Goal: Check status: Check status

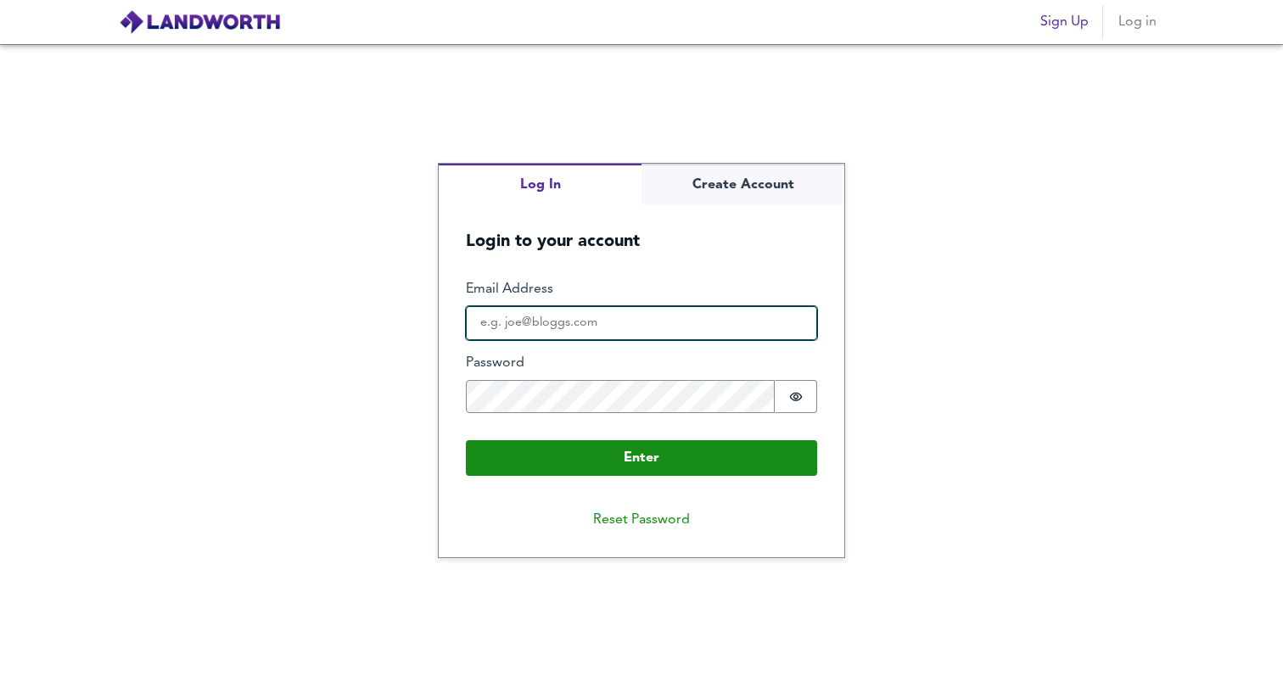
click at [632, 329] on input "Email Address" at bounding box center [641, 323] width 351 height 34
type input "[DOMAIN_NAME][EMAIL_ADDRESS][DOMAIN_NAME]"
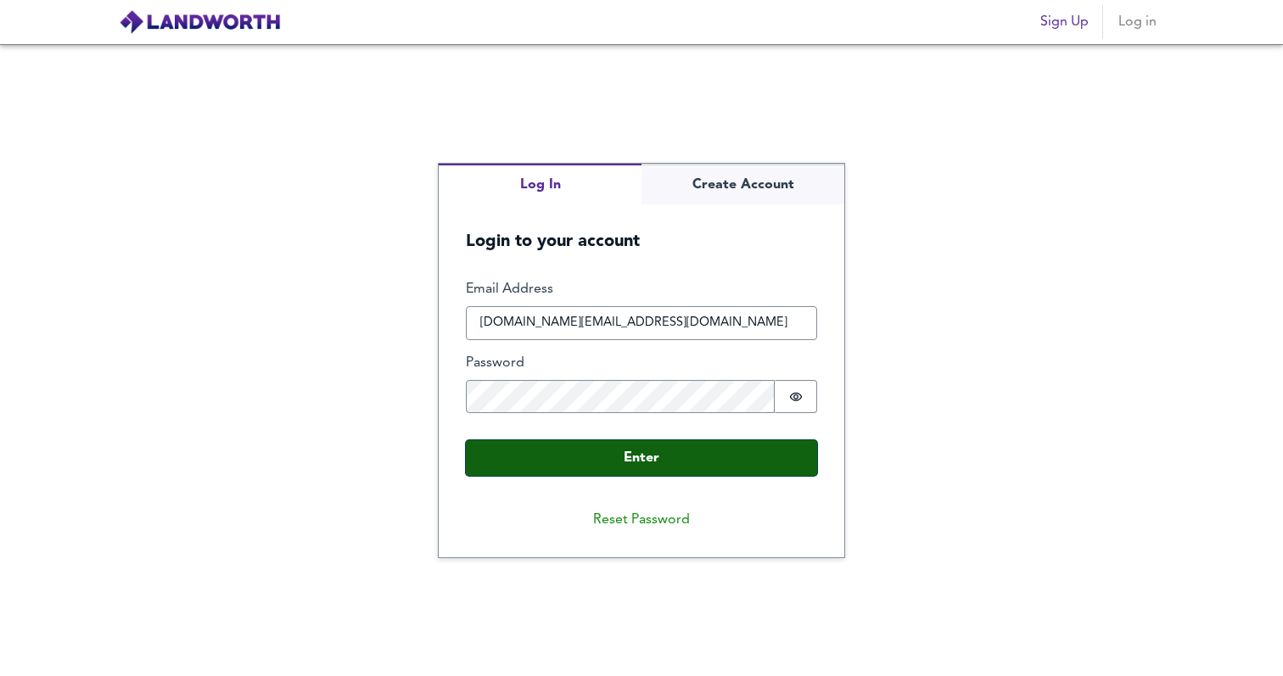
click at [634, 454] on button "Enter" at bounding box center [641, 458] width 351 height 36
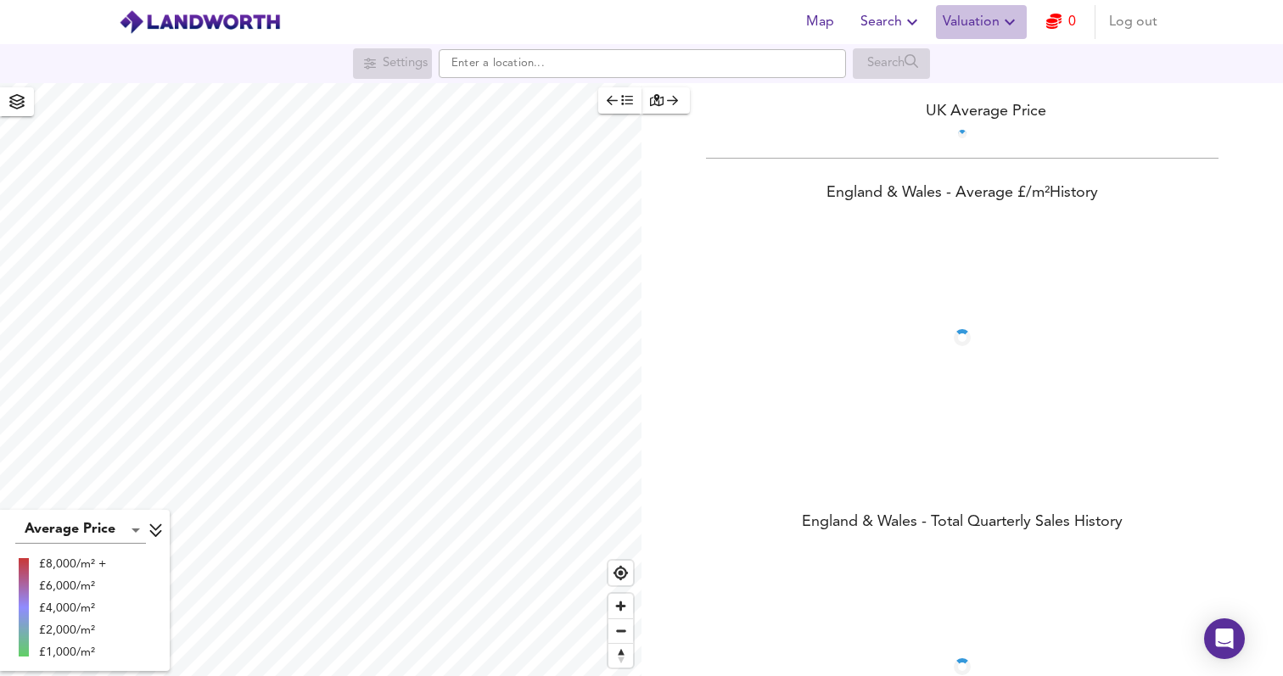
click at [971, 23] on span "Valuation" at bounding box center [981, 22] width 77 height 24
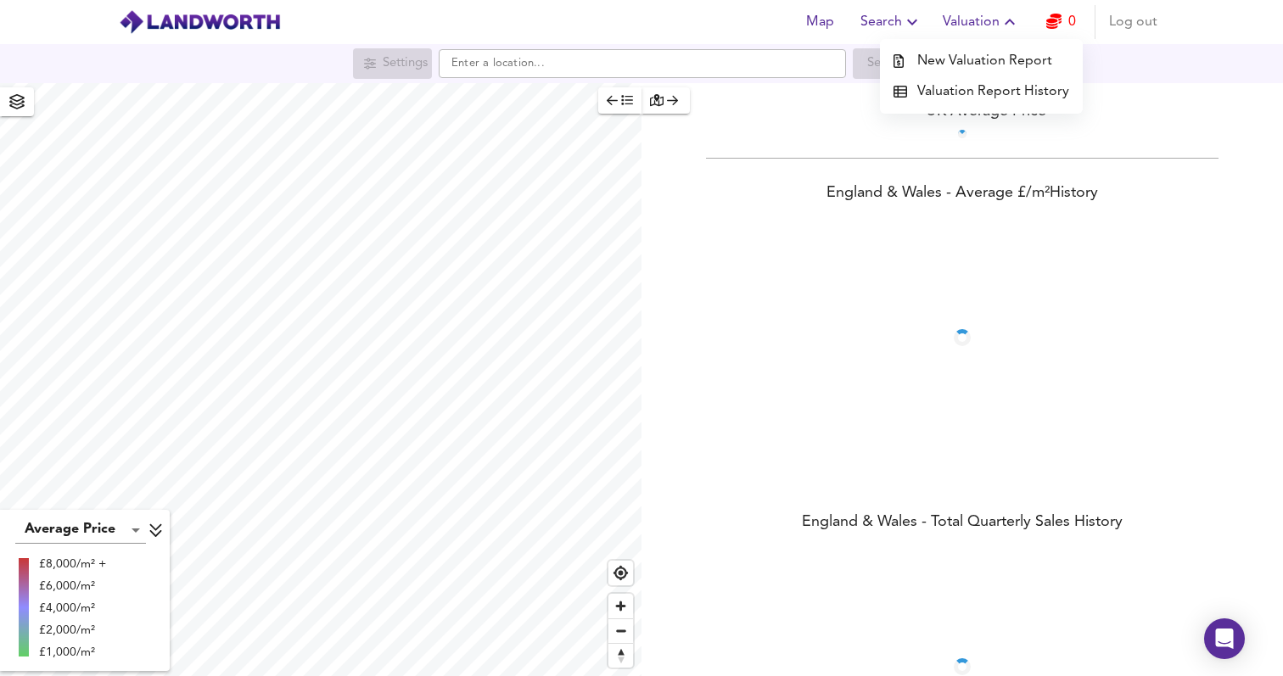
click at [984, 95] on li "Valuation Report History" at bounding box center [981, 91] width 203 height 31
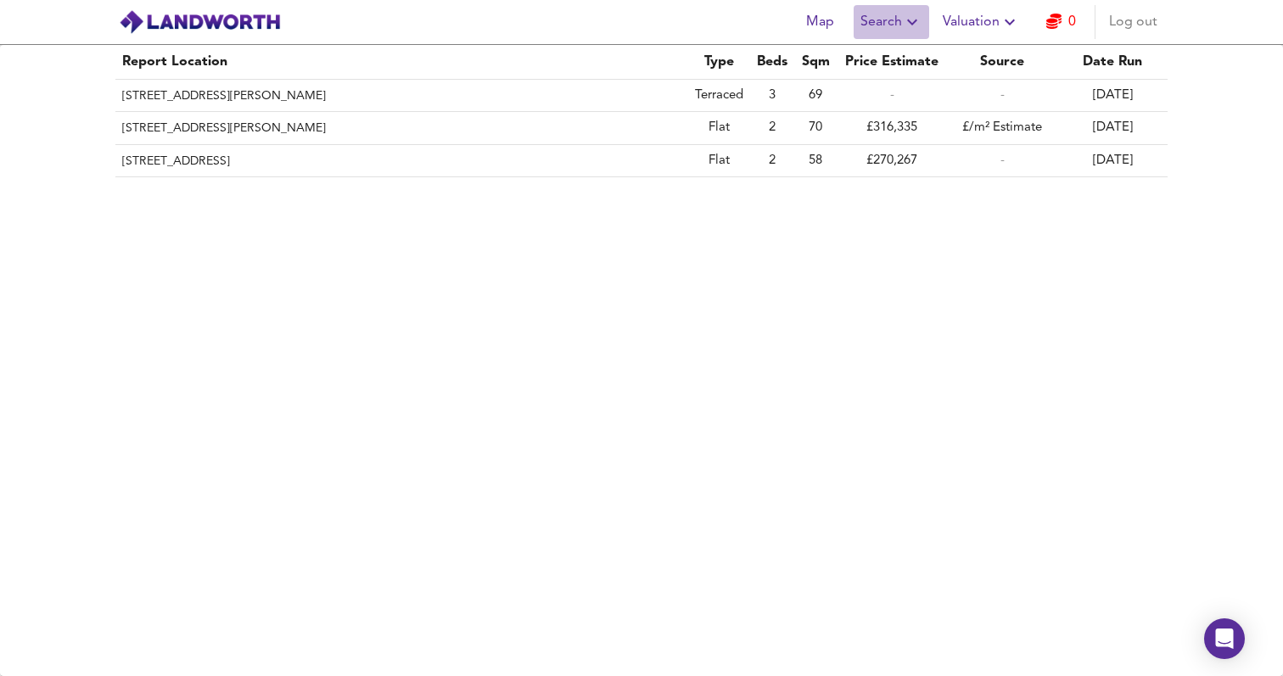
click at [885, 25] on span "Search" at bounding box center [891, 22] width 62 height 24
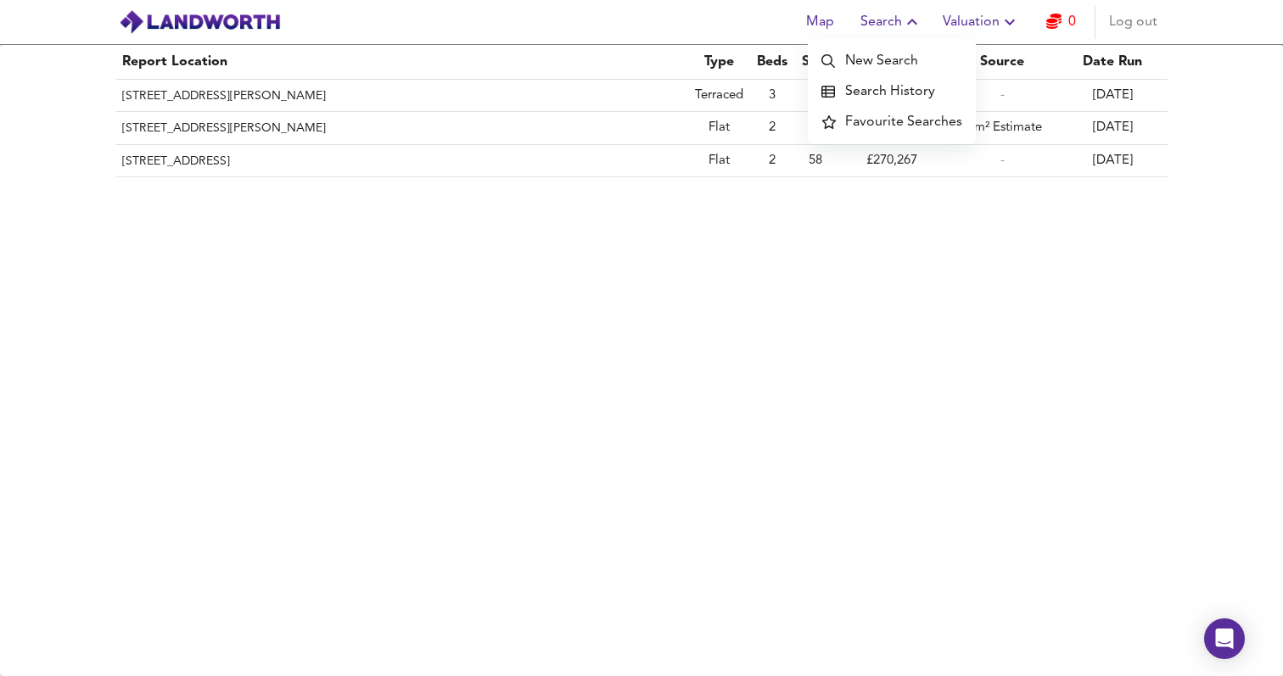
click at [896, 99] on li "Search History" at bounding box center [892, 91] width 168 height 31
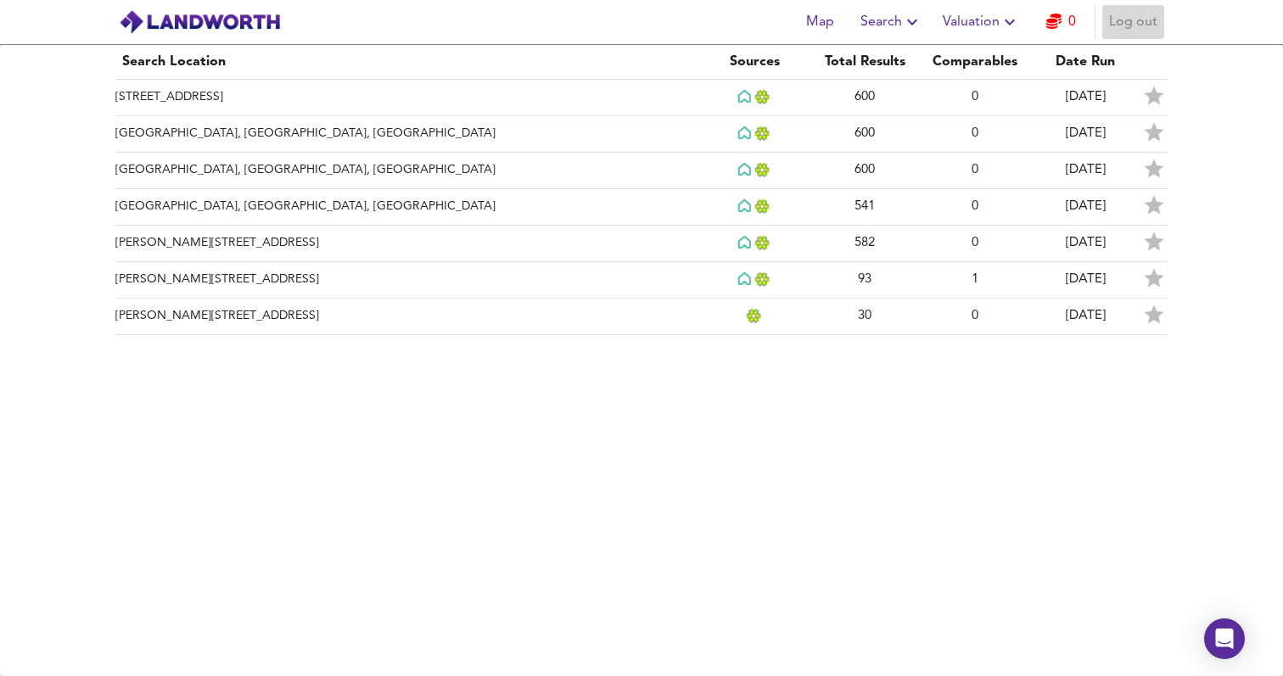
click at [1133, 19] on span "Log out" at bounding box center [1133, 22] width 48 height 24
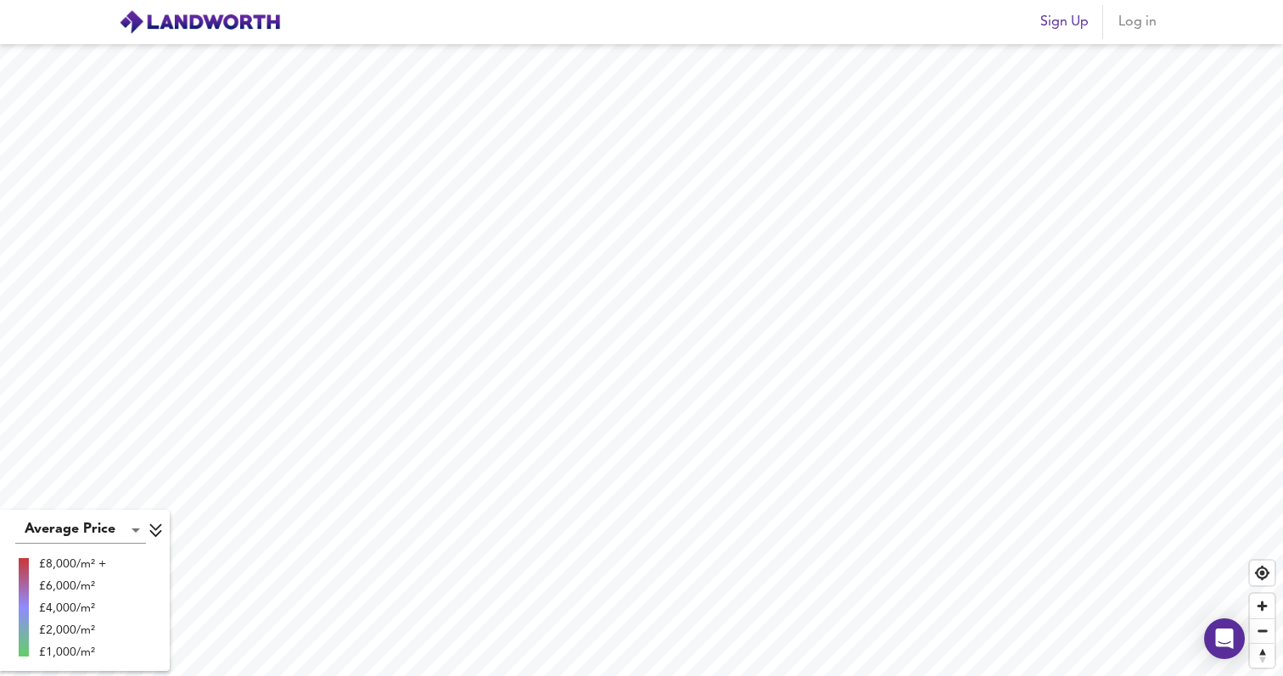
click at [1071, 31] on span "Sign Up" at bounding box center [1064, 22] width 48 height 24
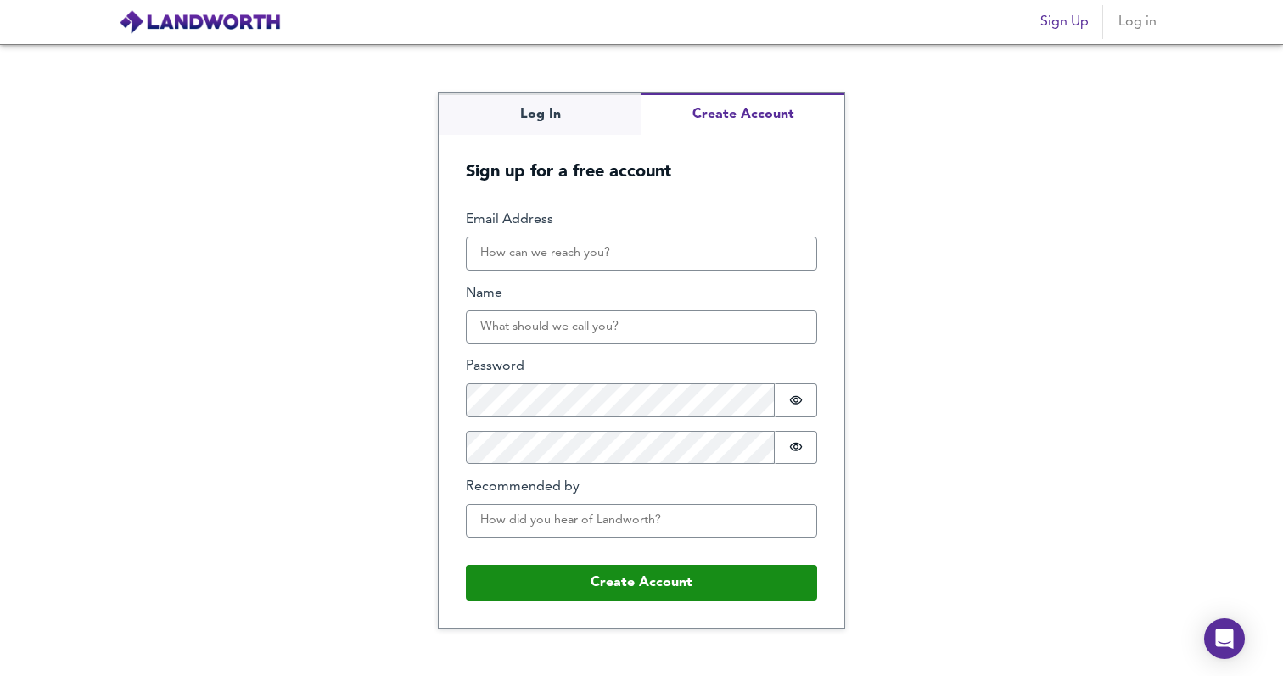
click at [1139, 29] on span "Log in" at bounding box center [1137, 22] width 41 height 24
click at [1139, 34] on button "Log in" at bounding box center [1137, 22] width 54 height 34
click at [514, 114] on div "Log In Create Account Sign up for a free account Email Address Name Password Pa…" at bounding box center [641, 360] width 1283 height 632
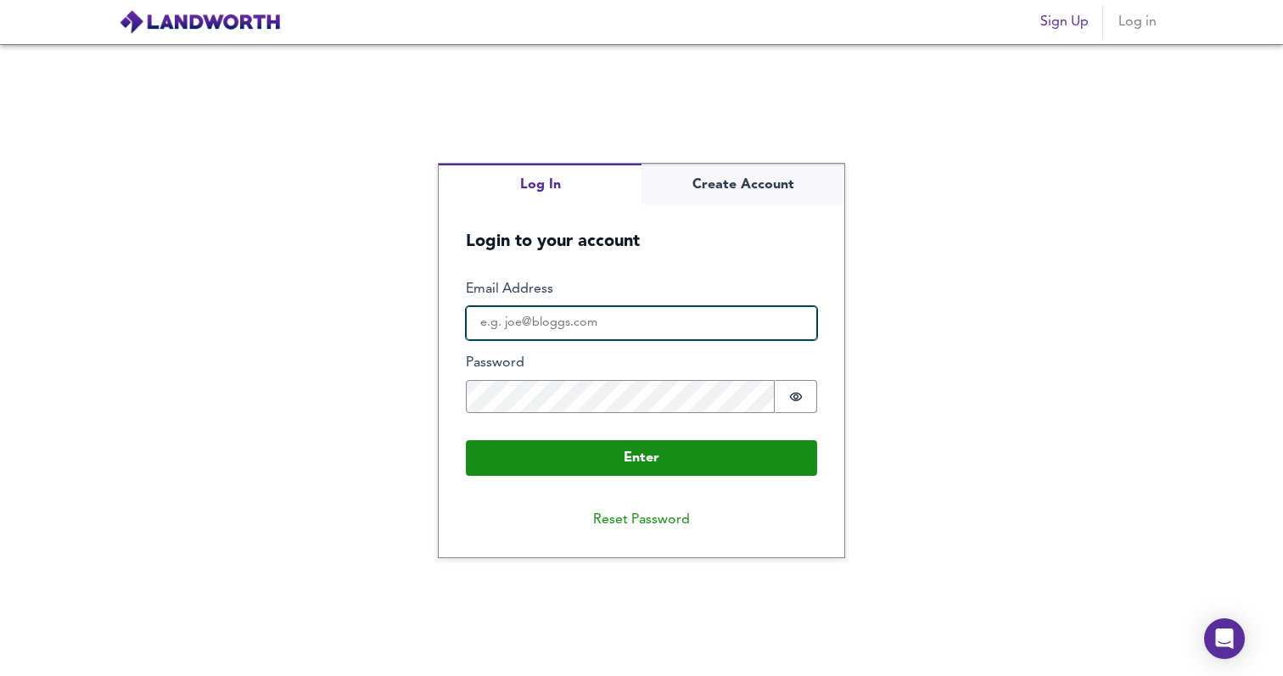
click at [565, 311] on input "Email Address" at bounding box center [641, 323] width 351 height 34
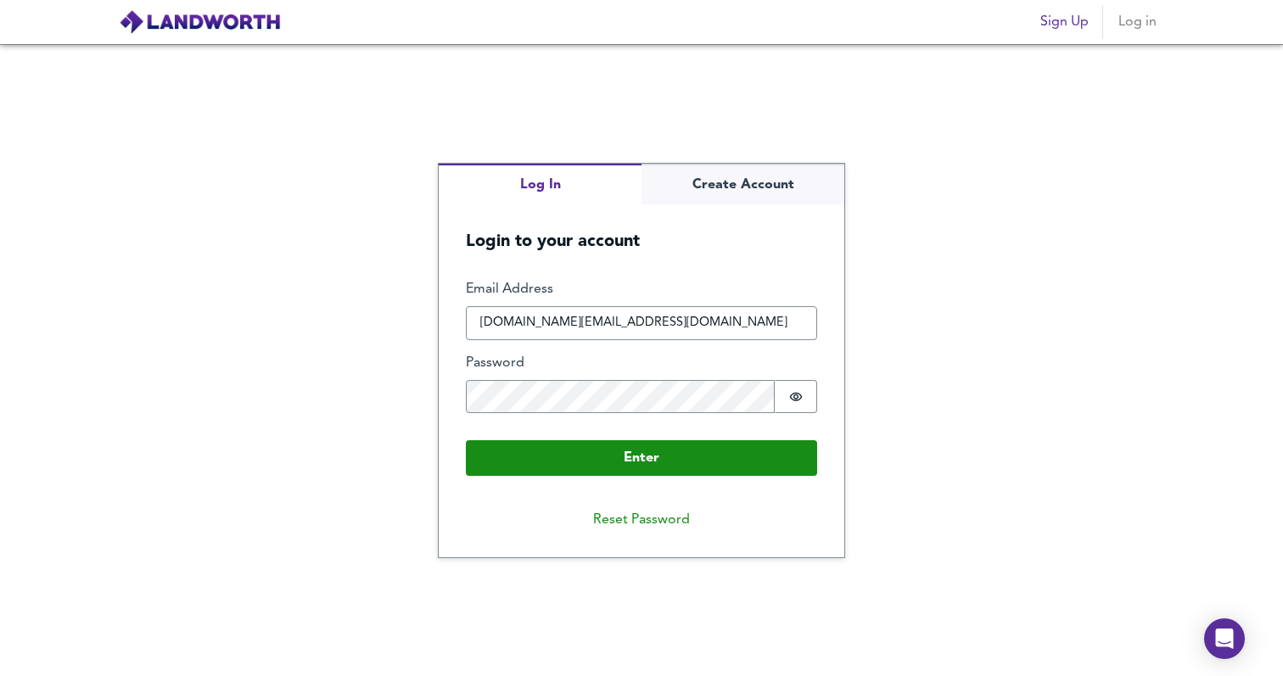
click at [558, 324] on input "[DOMAIN_NAME][EMAIL_ADDRESS][DOMAIN_NAME]" at bounding box center [641, 323] width 351 height 34
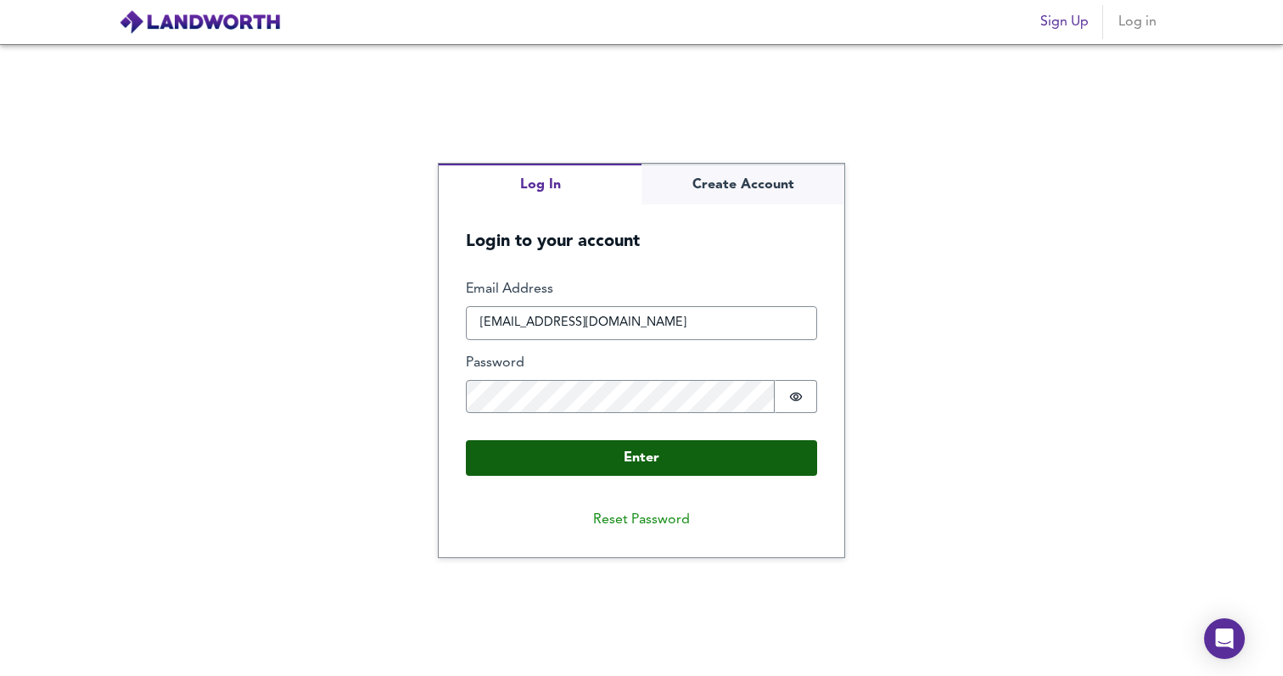
type input "[EMAIL_ADDRESS][DOMAIN_NAME]"
click at [575, 471] on button "Enter" at bounding box center [641, 458] width 351 height 36
